Goal: Find contact information: Find contact information

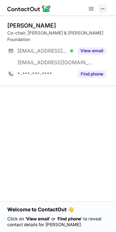
click at [105, 7] on span at bounding box center [103, 9] width 6 height 6
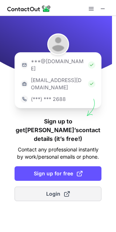
click at [48, 190] on span "Login" at bounding box center [58, 193] width 24 height 7
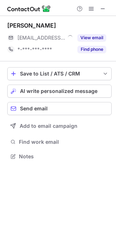
scroll to position [4, 4]
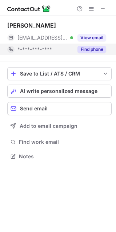
click at [95, 51] on button "Find phone" at bounding box center [91, 49] width 29 height 7
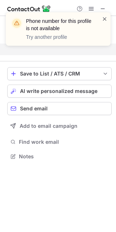
scroll to position [139, 116]
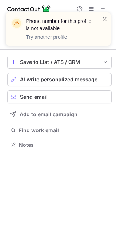
click at [106, 19] on span at bounding box center [105, 18] width 6 height 7
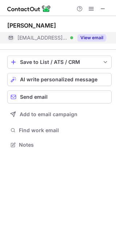
click at [85, 40] on button "View email" at bounding box center [91, 37] width 29 height 7
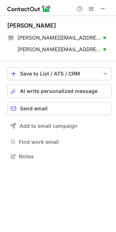
scroll to position [151, 116]
click at [103, 7] on span at bounding box center [103, 9] width 6 height 6
